Goal: Task Accomplishment & Management: Manage account settings

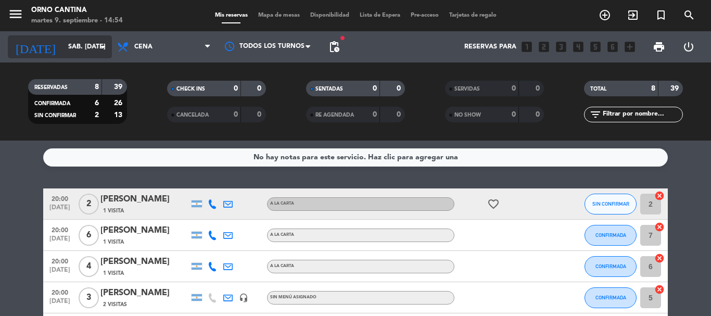
click at [108, 44] on icon "arrow_drop_down" at bounding box center [103, 47] width 12 height 12
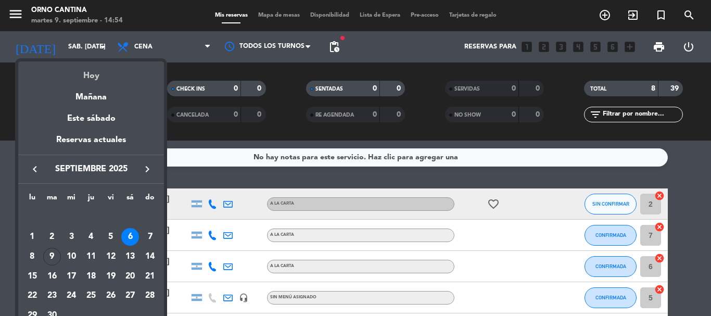
click at [87, 69] on div "Hoy" at bounding box center [91, 71] width 146 height 21
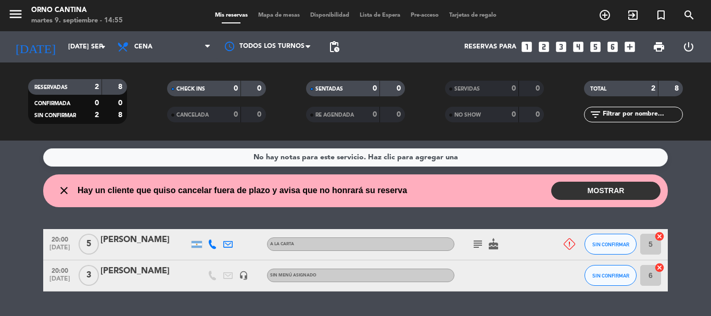
click at [607, 189] on button "MOSTRAR" at bounding box center [605, 191] width 109 height 18
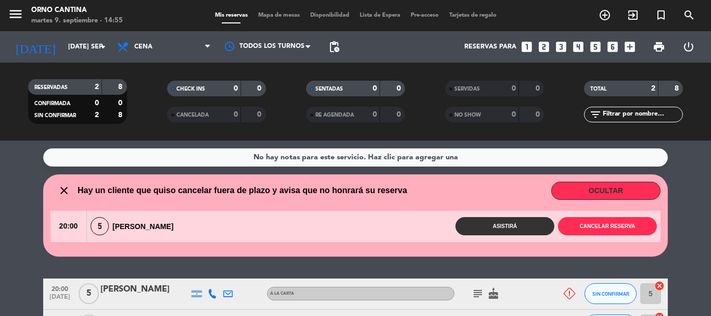
scroll to position [52, 0]
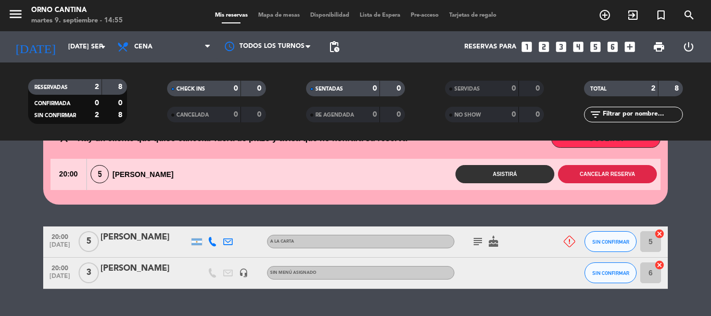
click at [592, 177] on button "Cancelar reserva" at bounding box center [607, 174] width 99 height 18
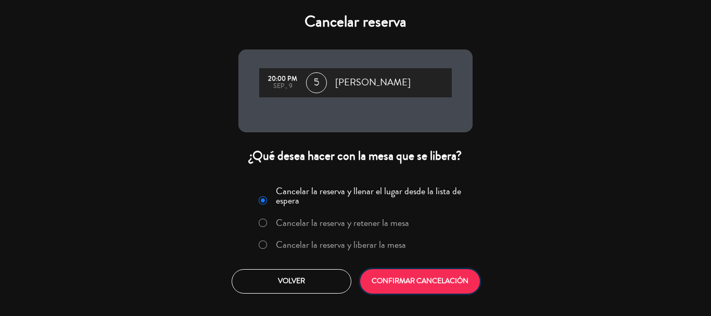
click at [416, 278] on button "CONFIRMAR CANCELACIÓN" at bounding box center [420, 281] width 120 height 24
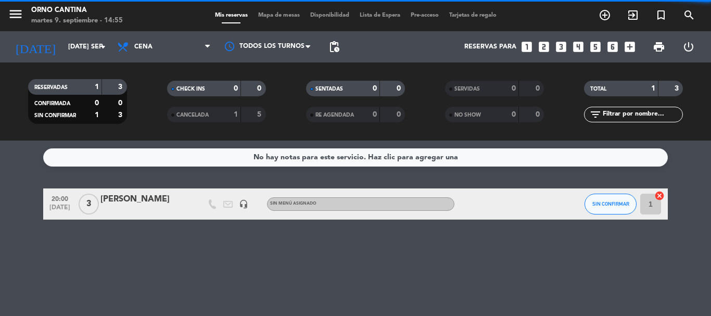
scroll to position [0, 0]
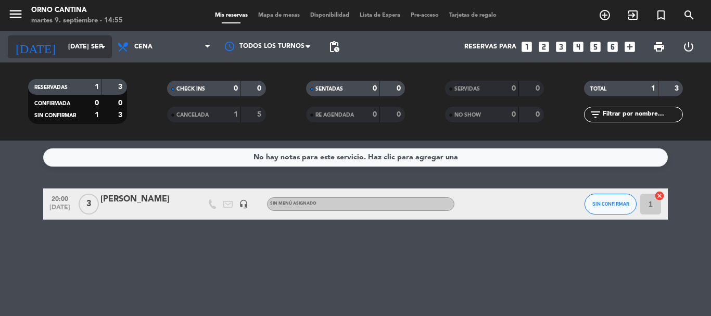
click at [108, 54] on input "[DATE] sep." at bounding box center [107, 47] width 88 height 18
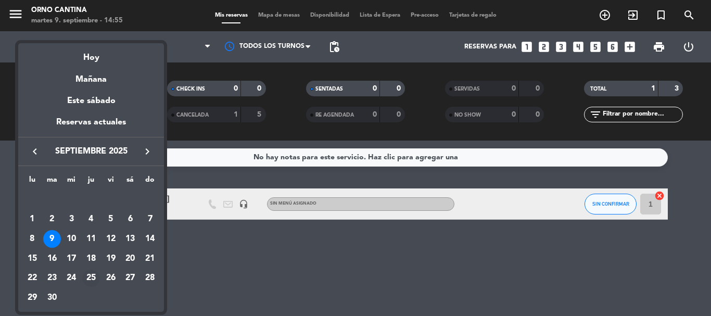
click at [90, 274] on div "25" at bounding box center [91, 279] width 18 height 18
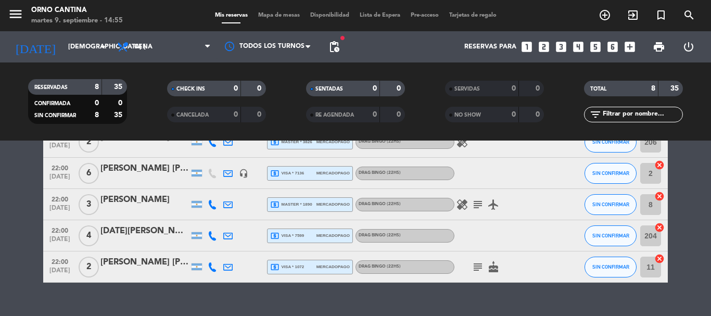
scroll to position [189, 0]
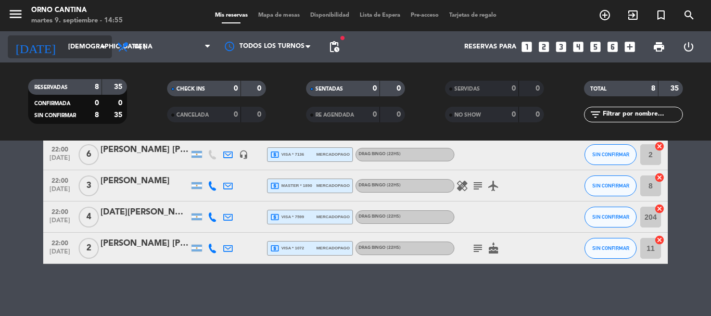
click at [100, 51] on icon "arrow_drop_down" at bounding box center [103, 47] width 12 height 12
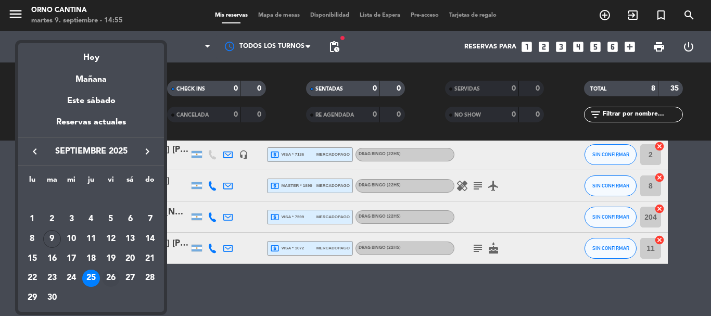
click at [115, 273] on div "26" at bounding box center [111, 279] width 18 height 18
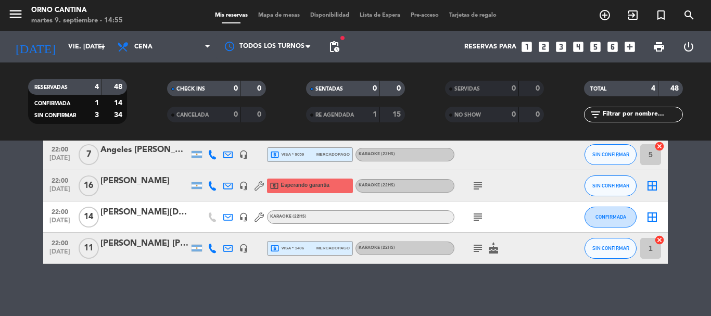
scroll to position [0, 0]
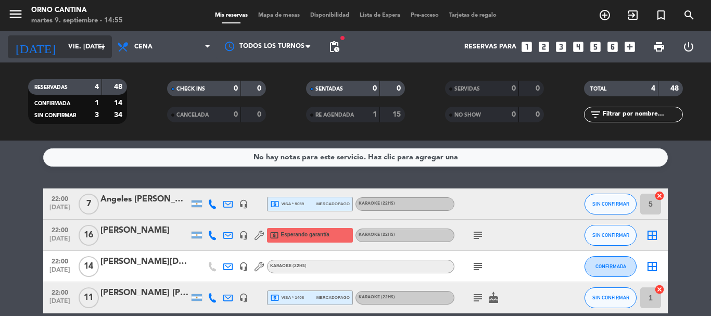
click at [103, 47] on icon "arrow_drop_down" at bounding box center [103, 47] width 12 height 12
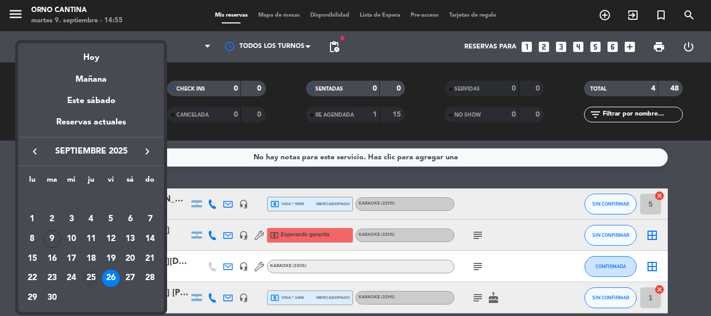
click at [91, 273] on div "25" at bounding box center [91, 279] width 18 height 18
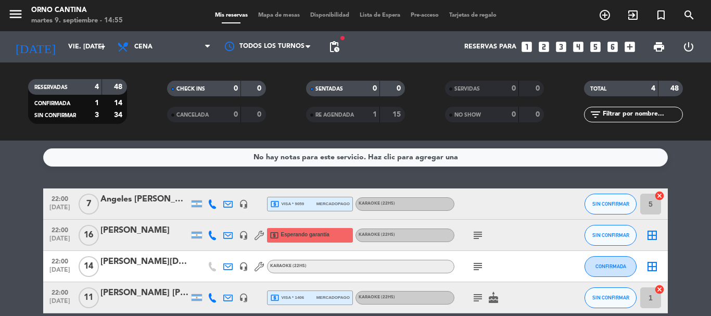
type input "[DEMOGRAPHIC_DATA] [DATE]"
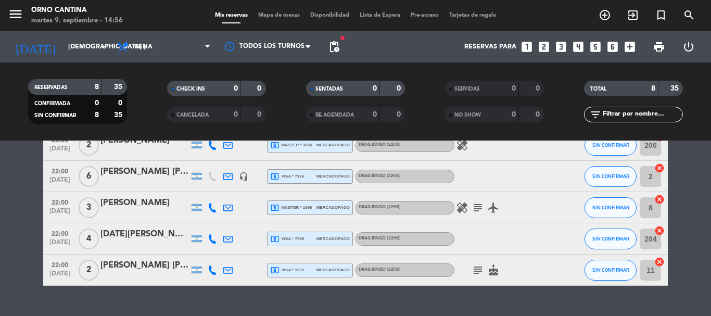
scroll to position [189, 0]
